Goal: Task Accomplishment & Management: Use online tool/utility

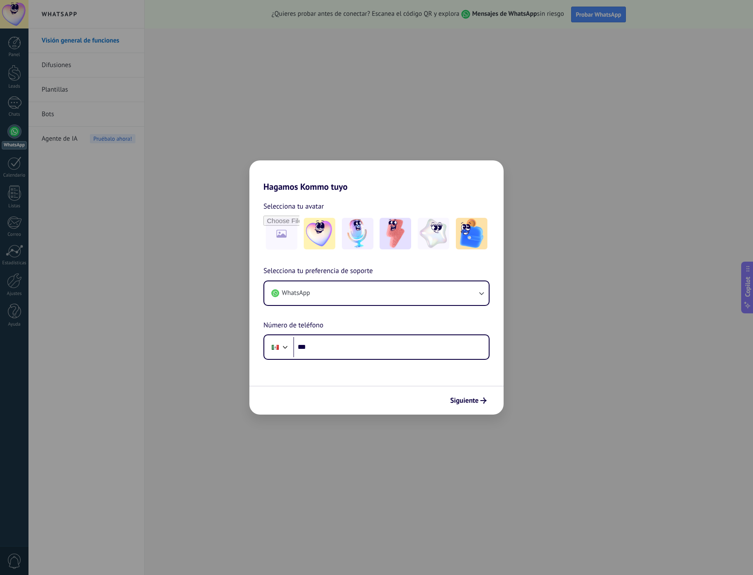
click at [163, 190] on div "Hagamos Kommo tuyo Selecciona tu avatar Selecciona tu preferencia de soporte Wh…" at bounding box center [376, 287] width 753 height 575
click at [484, 401] on use "submit" at bounding box center [483, 400] width 6 height 6
click at [193, 186] on div "Hagamos Kommo tuyo Selecciona tu avatar Selecciona tu preferencia de soporte Wh…" at bounding box center [376, 287] width 753 height 575
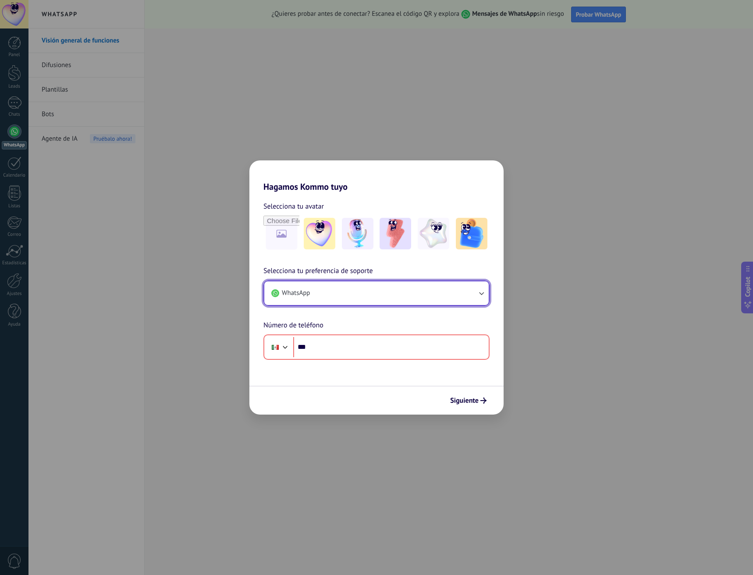
click at [482, 292] on icon "button" at bounding box center [481, 293] width 9 height 9
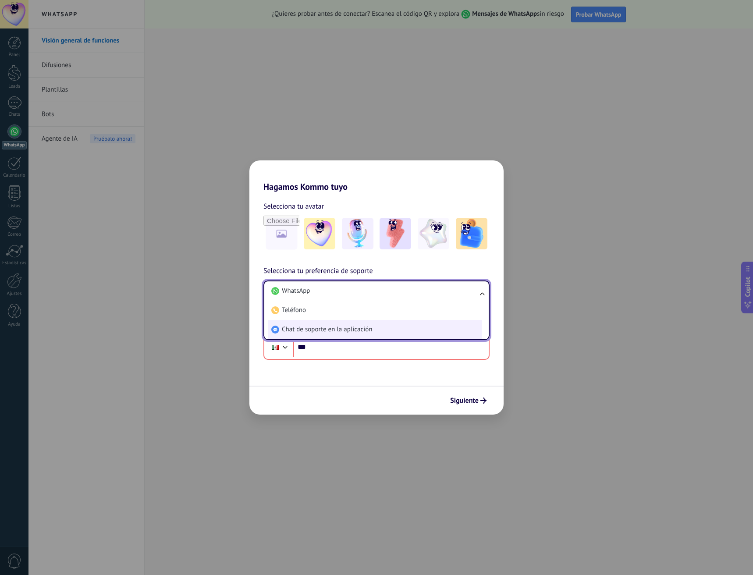
click at [299, 330] on span "Chat de soporte en la aplicación" at bounding box center [327, 329] width 90 height 9
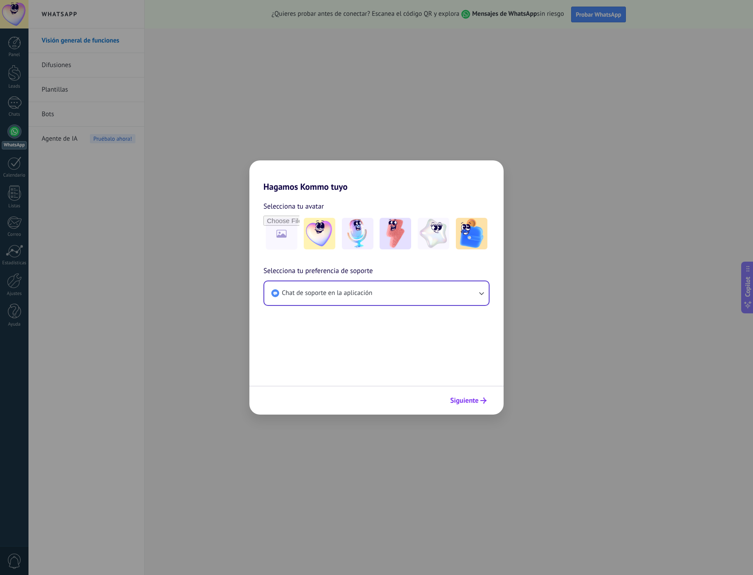
click at [474, 399] on span "Siguiente" at bounding box center [464, 400] width 28 height 6
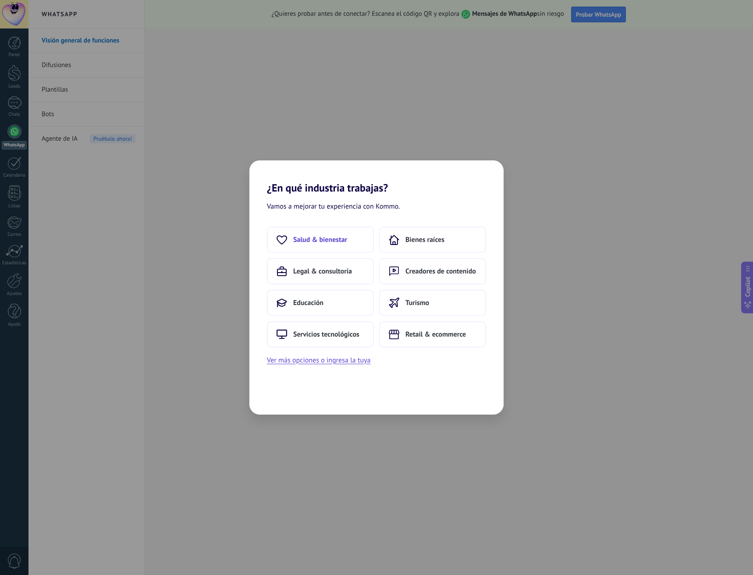
click at [337, 245] on button "Salud & bienestar" at bounding box center [320, 240] width 107 height 26
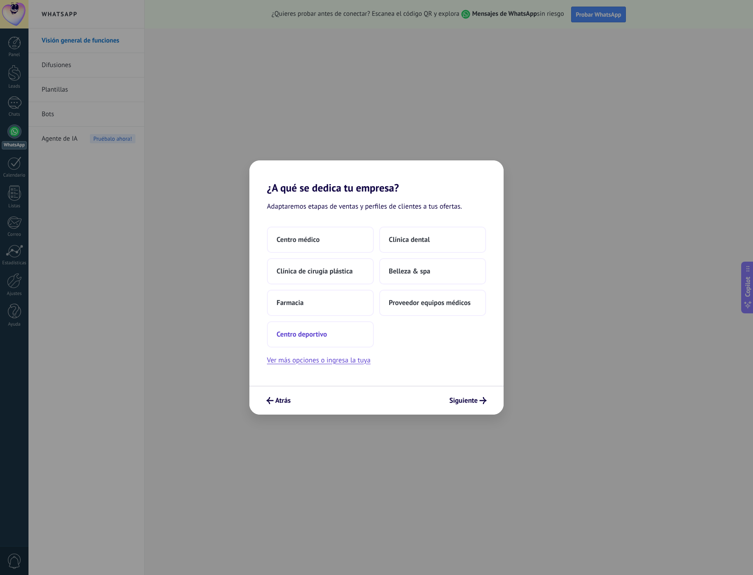
click at [317, 337] on span "Centro deportivo" at bounding box center [302, 334] width 50 height 9
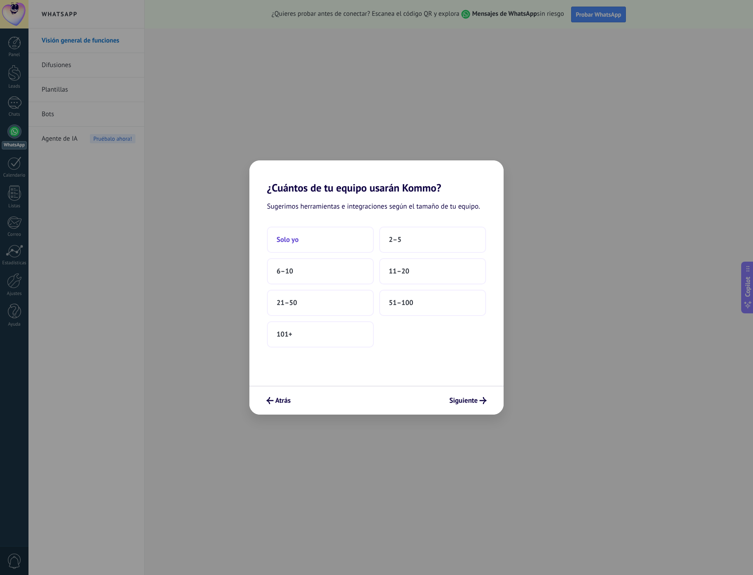
click at [338, 247] on button "Solo yo" at bounding box center [320, 240] width 107 height 26
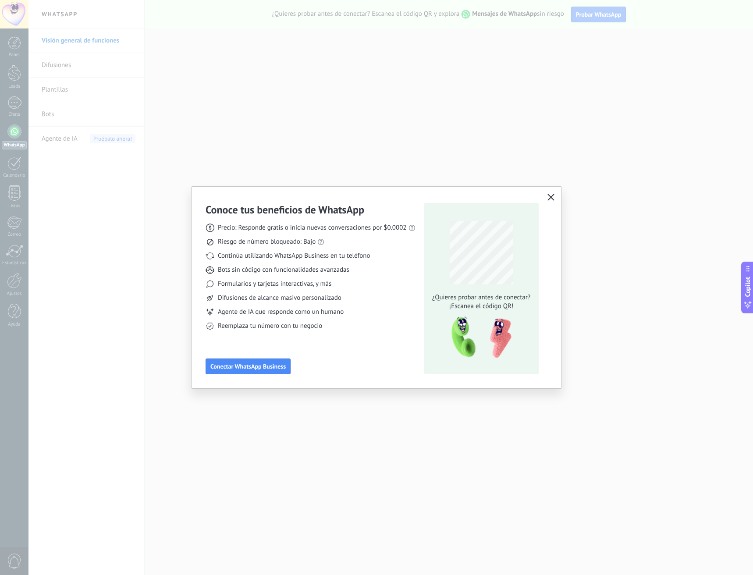
click at [553, 196] on icon "button" at bounding box center [550, 197] width 7 height 7
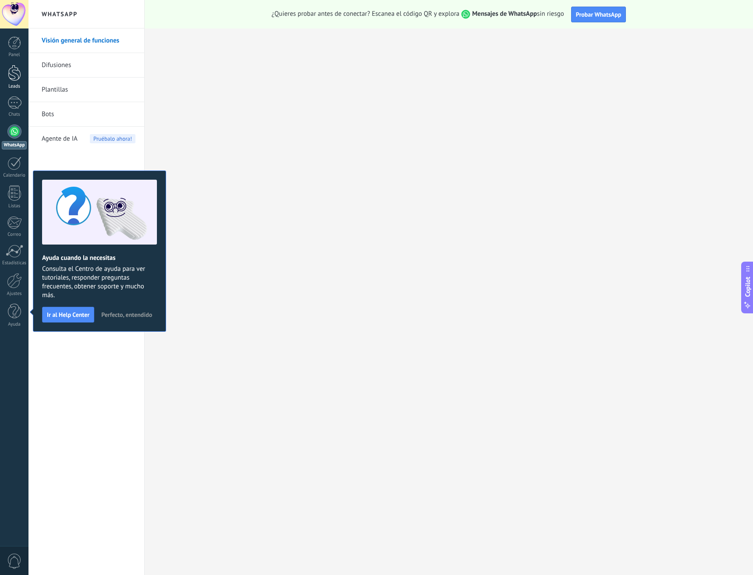
click at [18, 85] on div "Leads" at bounding box center [14, 87] width 25 height 6
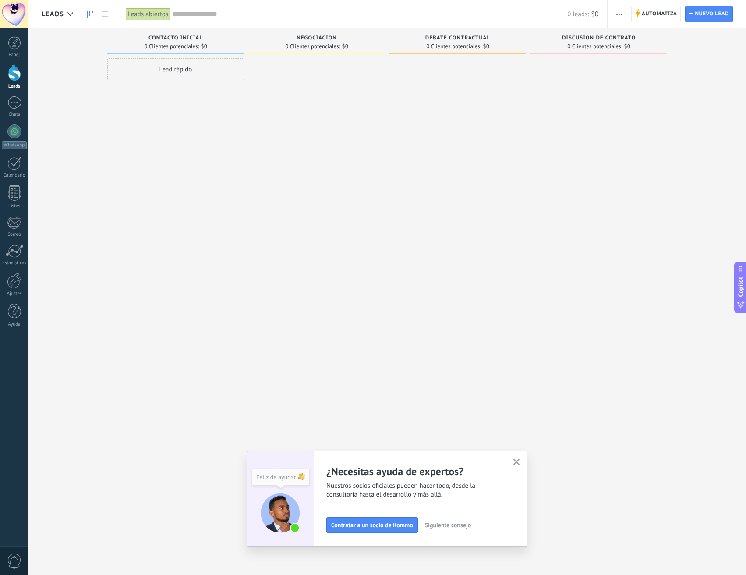
click at [520, 460] on use "button" at bounding box center [517, 462] width 7 height 7
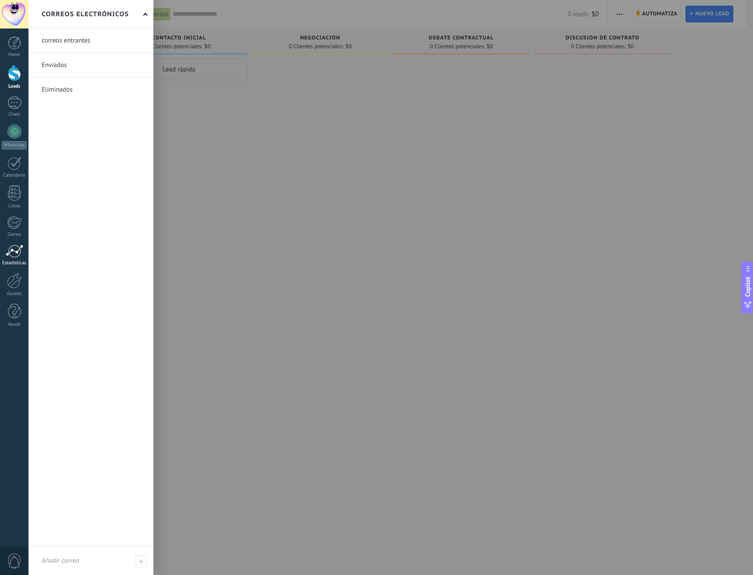
click at [11, 252] on div at bounding box center [15, 251] width 18 height 13
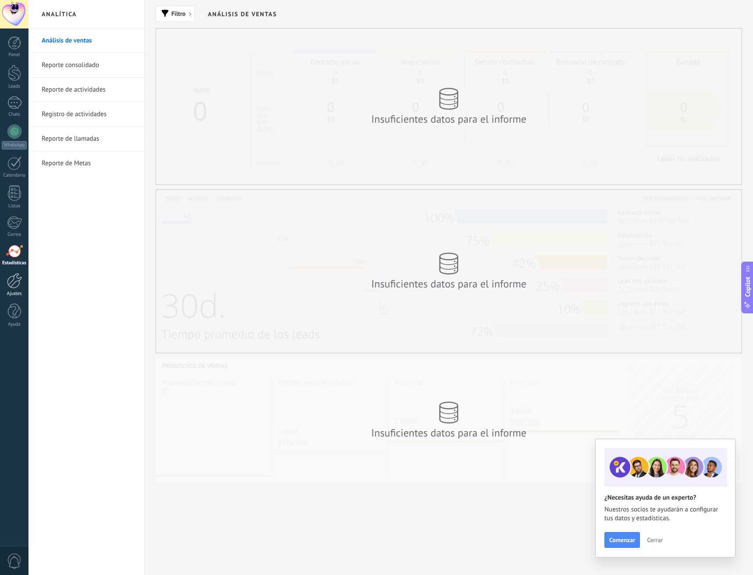
click at [19, 282] on div at bounding box center [14, 280] width 15 height 15
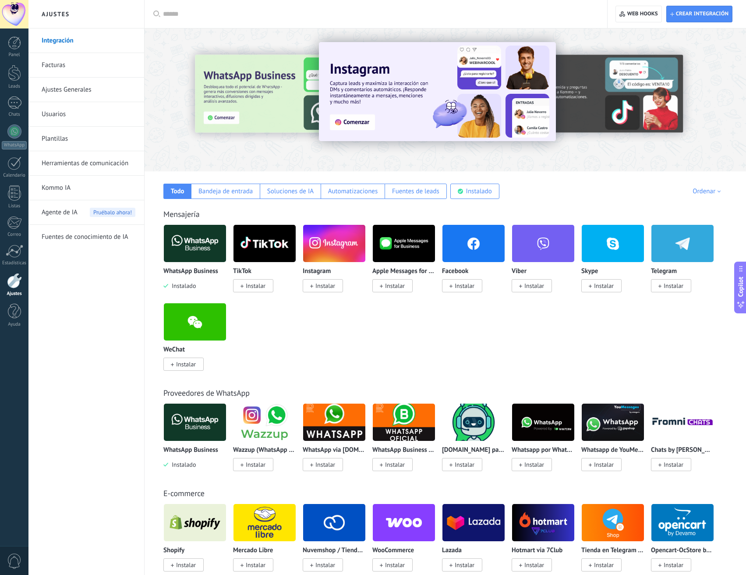
click at [683, 288] on span "Instalar" at bounding box center [674, 286] width 20 height 8
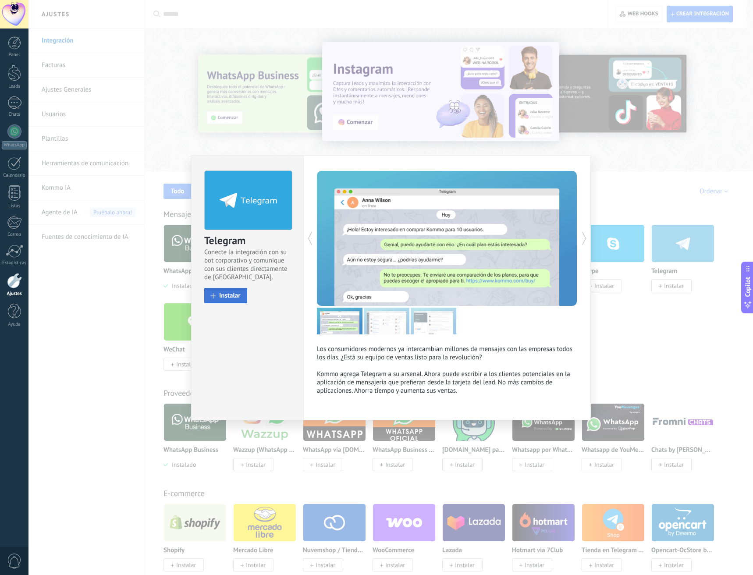
click at [226, 301] on button "Instalar" at bounding box center [225, 295] width 43 height 15
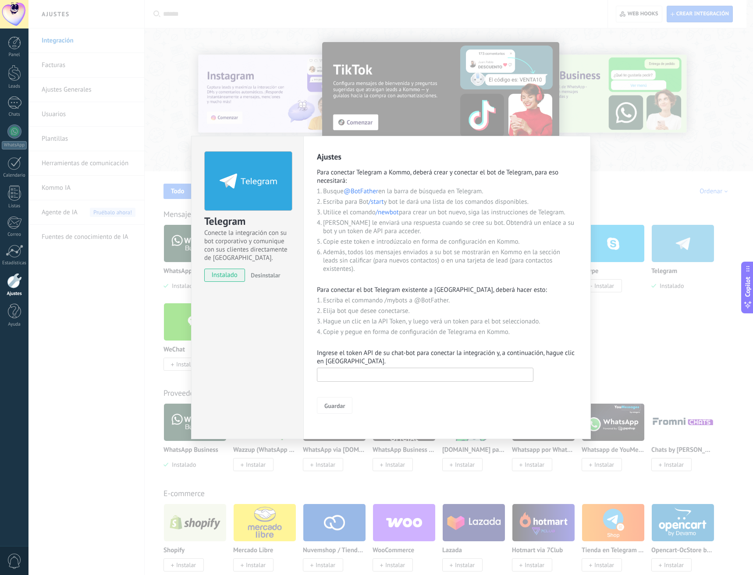
click at [381, 376] on input "text" at bounding box center [425, 375] width 216 height 14
click at [401, 379] on input "text" at bounding box center [425, 375] width 216 height 14
paste input "**********"
type input "**********"
click at [337, 413] on button "Guardar" at bounding box center [334, 405] width 35 height 17
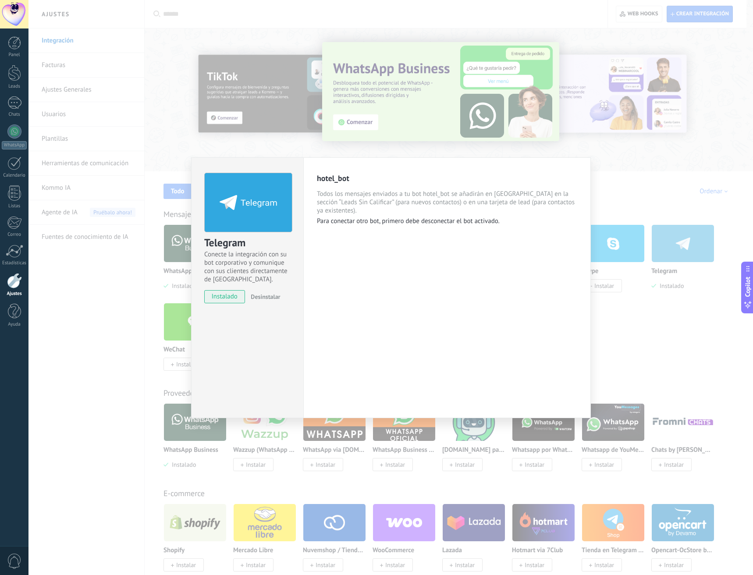
click at [114, 348] on div "Telegram Conecte la integración con su bot corporativo y comunique con sus clie…" at bounding box center [390, 287] width 724 height 575
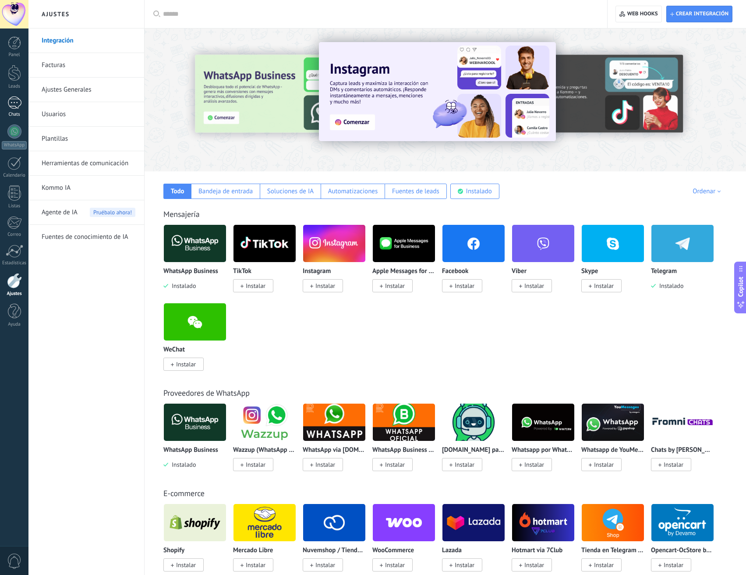
click at [10, 108] on div at bounding box center [14, 102] width 14 height 13
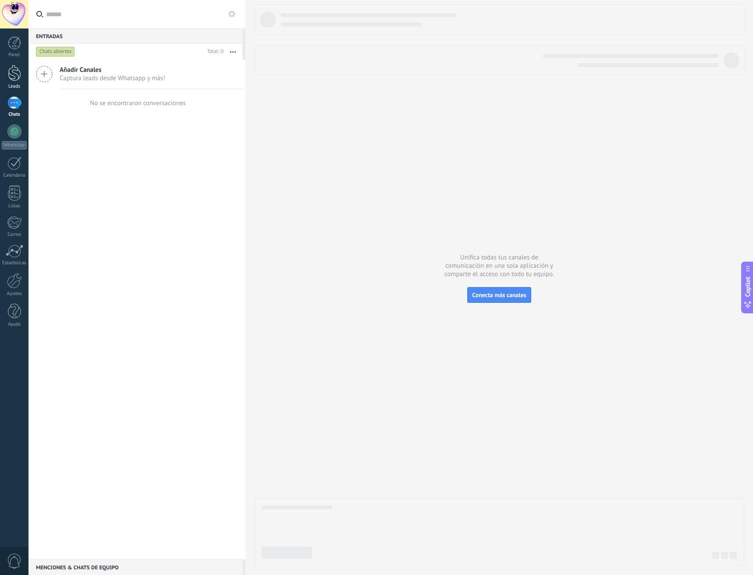
click at [13, 78] on div at bounding box center [14, 73] width 13 height 16
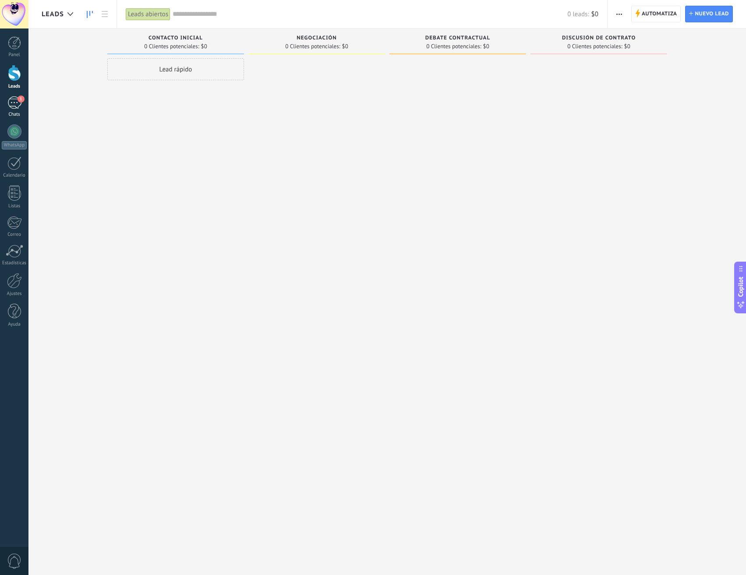
click at [20, 104] on div "1" at bounding box center [14, 102] width 14 height 13
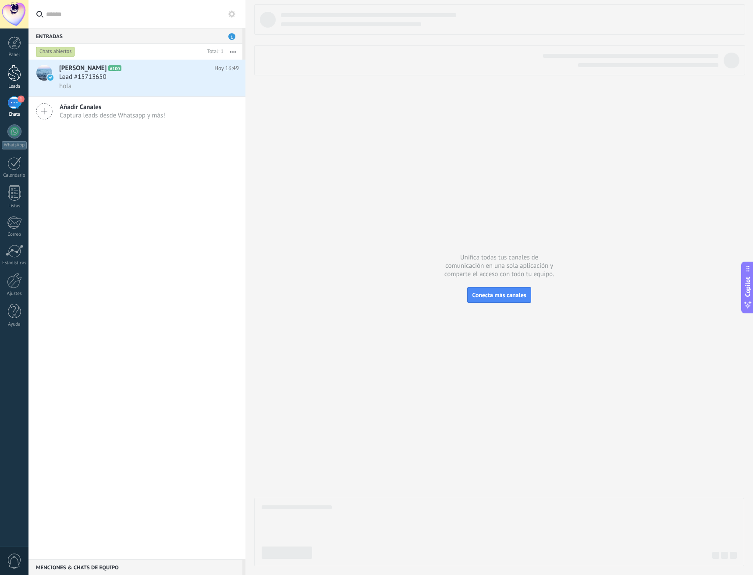
click at [12, 85] on div "Leads" at bounding box center [14, 87] width 25 height 6
